Goal: Information Seeking & Learning: Learn about a topic

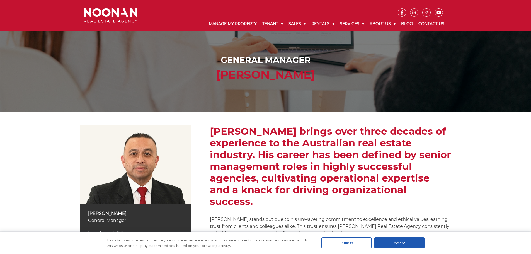
click at [268, 139] on h2 "[PERSON_NAME] brings over three decades of experience to the Australian real es…" at bounding box center [331, 166] width 242 height 82
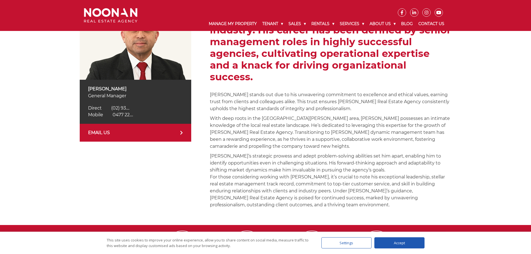
scroll to position [124, 0]
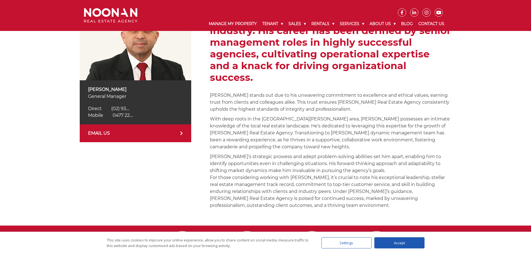
click at [332, 129] on p "With deep roots in the [GEOGRAPHIC_DATA][PERSON_NAME] area, [PERSON_NAME] posse…" at bounding box center [331, 132] width 242 height 35
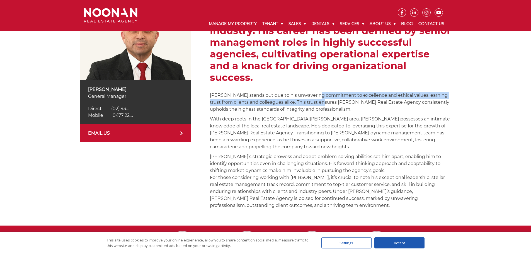
drag, startPoint x: 319, startPoint y: 84, endPoint x: 319, endPoint y: 94, distance: 10.3
click at [319, 94] on p "[PERSON_NAME] stands out due to his unwavering commitment to excellence and eth…" at bounding box center [331, 102] width 242 height 21
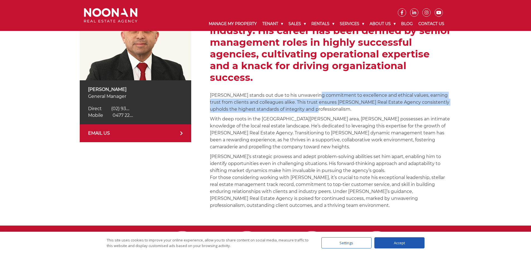
click at [319, 94] on p "[PERSON_NAME] stands out due to his unwavering commitment to excellence and eth…" at bounding box center [331, 102] width 242 height 21
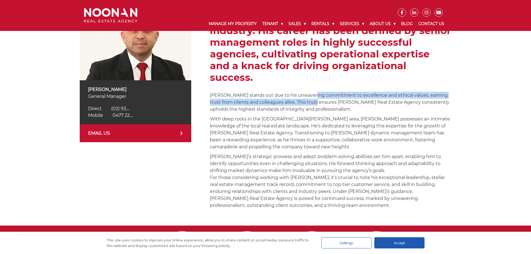
drag, startPoint x: 313, startPoint y: 86, endPoint x: 312, endPoint y: 93, distance: 6.1
click at [312, 93] on p "[PERSON_NAME] stands out due to his unwavering commitment to excellence and eth…" at bounding box center [331, 102] width 242 height 21
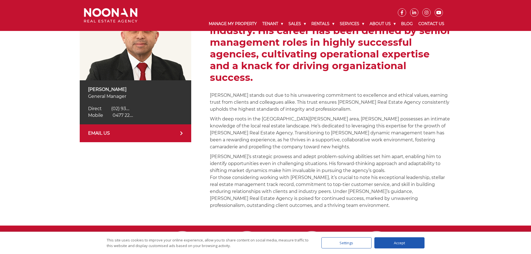
drag, startPoint x: 310, startPoint y: 93, endPoint x: 305, endPoint y: 94, distance: 5.1
click at [305, 94] on p "[PERSON_NAME] stands out due to his unwavering commitment to excellence and eth…" at bounding box center [331, 102] width 242 height 21
click at [335, 118] on p "With deep roots in the [GEOGRAPHIC_DATA][PERSON_NAME] area, [PERSON_NAME] posse…" at bounding box center [331, 132] width 242 height 35
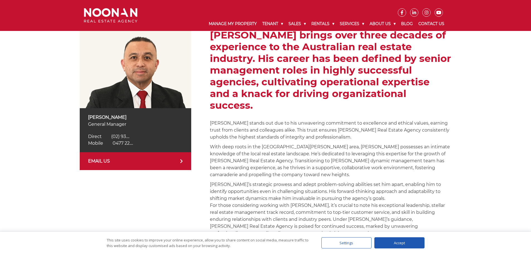
click at [317, 98] on h2 "[PERSON_NAME] brings over three decades of experience to the Australian real es…" at bounding box center [331, 70] width 242 height 82
drag, startPoint x: 316, startPoint y: 96, endPoint x: 312, endPoint y: 96, distance: 3.6
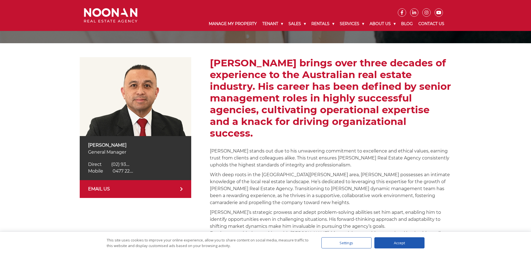
drag, startPoint x: 312, startPoint y: 96, endPoint x: 289, endPoint y: 98, distance: 22.6
click at [289, 98] on h2 "[PERSON_NAME] brings over three decades of experience to the Australian real es…" at bounding box center [331, 98] width 242 height 82
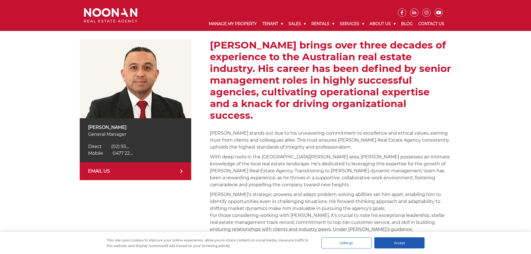
scroll to position [96, 0]
